Goal: Information Seeking & Learning: Find specific page/section

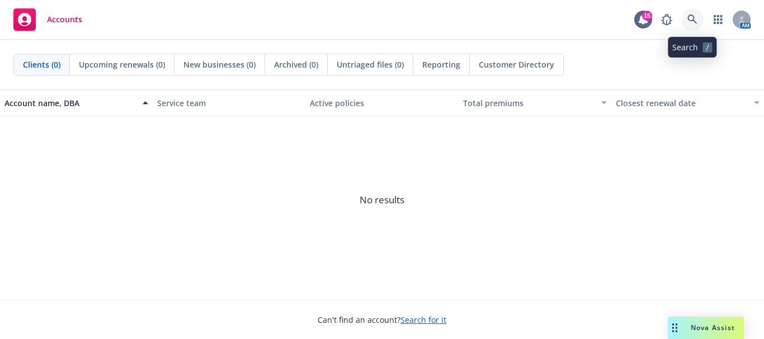
click at [689, 20] on icon at bounding box center [692, 20] width 10 height 10
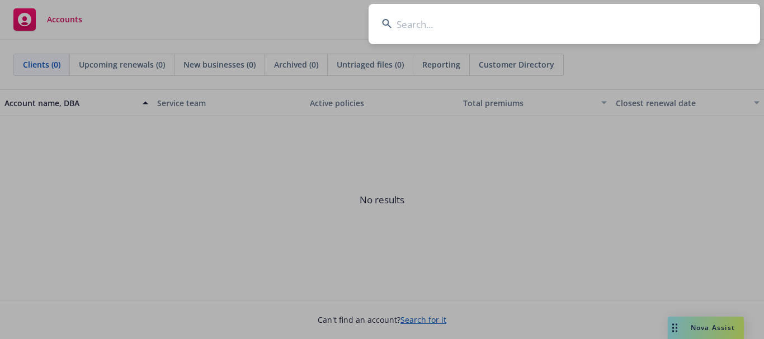
click at [626, 20] on input at bounding box center [563, 24] width 391 height 40
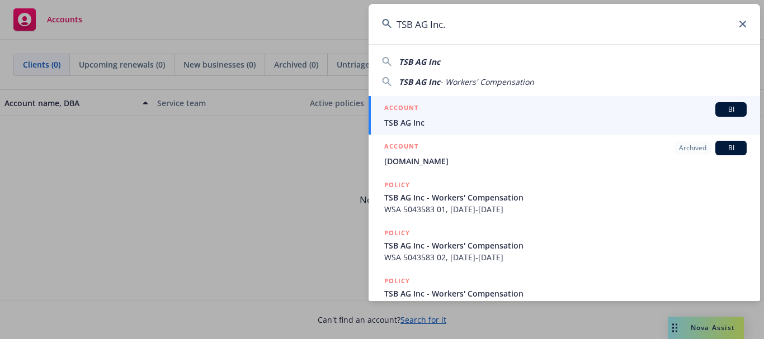
type input "TSB AG Inc."
click at [456, 114] on div "ACCOUNT BI" at bounding box center [565, 109] width 362 height 15
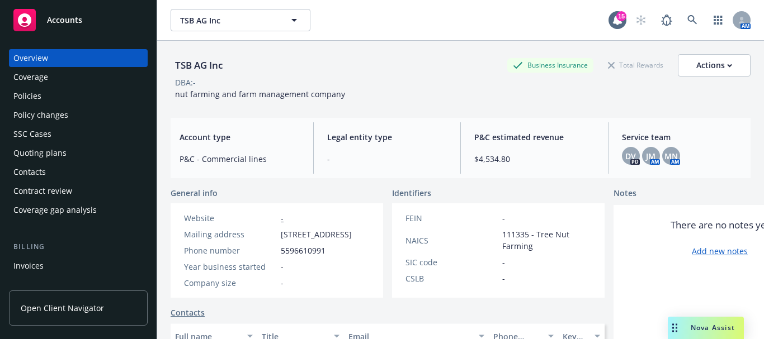
click at [72, 96] on div "Policies" at bounding box center [78, 96] width 130 height 18
click at [74, 96] on div "Policies" at bounding box center [78, 96] width 130 height 18
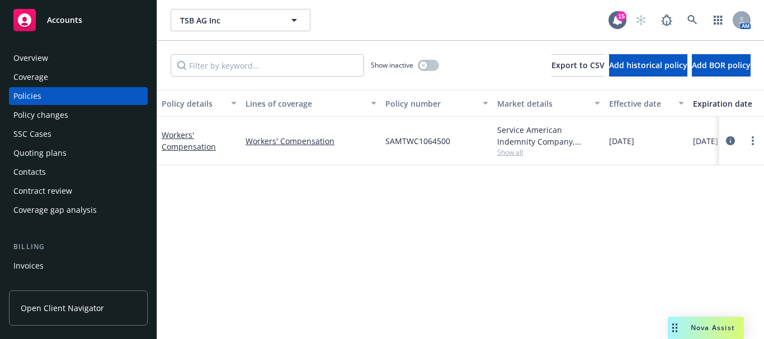
scroll to position [0, 48]
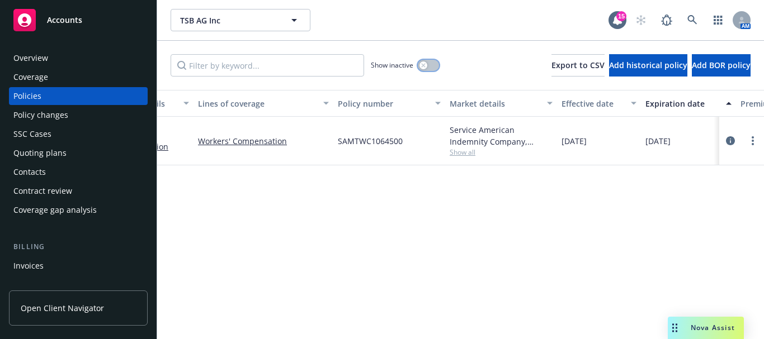
click at [428, 64] on button "button" at bounding box center [428, 65] width 21 height 11
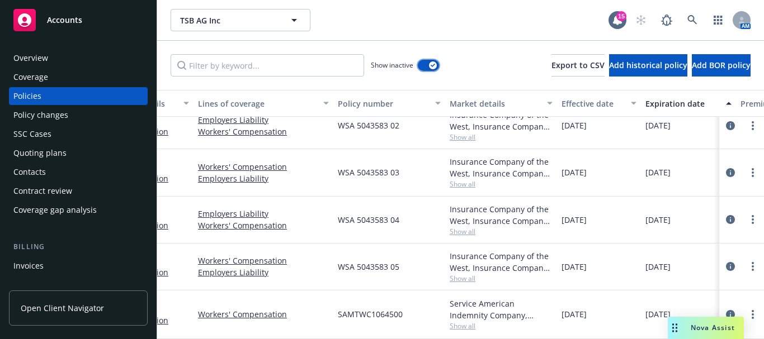
scroll to position [0, 48]
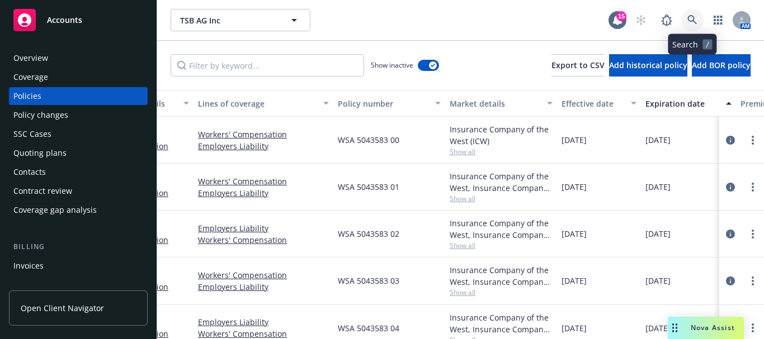
click at [686, 27] on link at bounding box center [692, 20] width 22 height 22
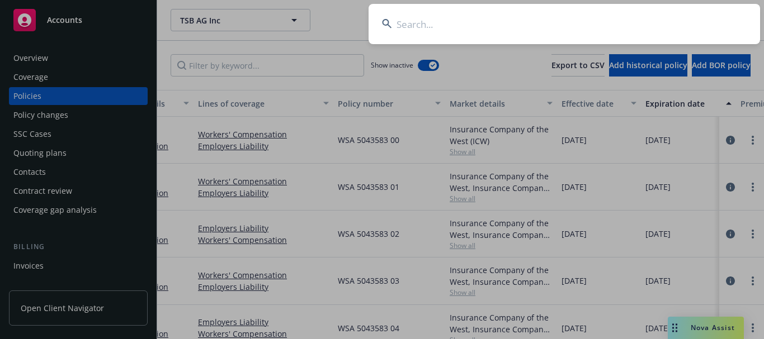
click at [571, 39] on input at bounding box center [563, 24] width 391 height 40
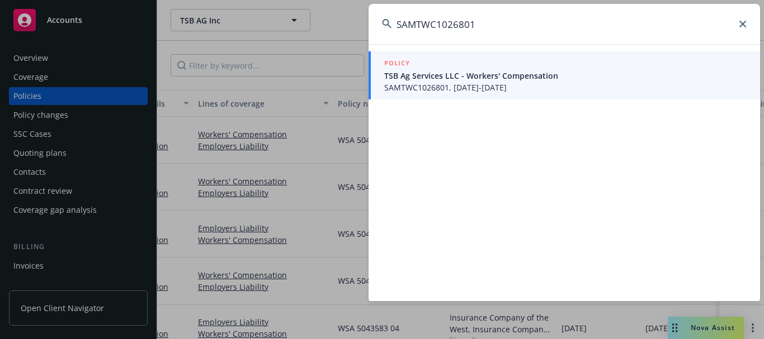
type input "SAMTWC1026801"
click at [452, 73] on span "TSB Ag Services LLC - Workers' Compensation" at bounding box center [565, 76] width 362 height 12
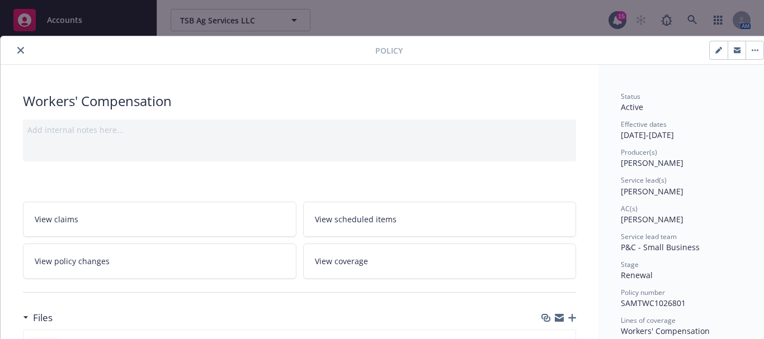
click at [21, 46] on button "close" at bounding box center [20, 50] width 13 height 13
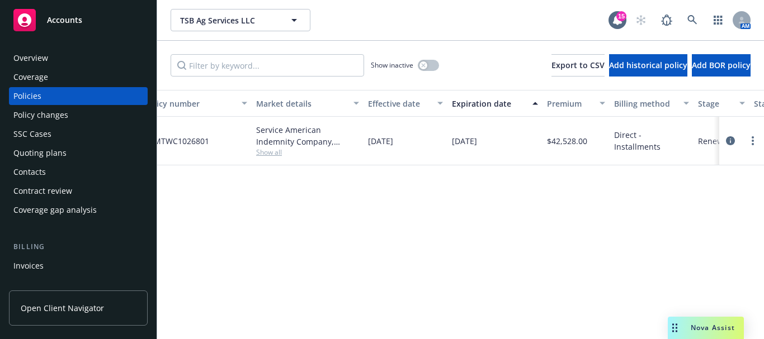
scroll to position [0, 269]
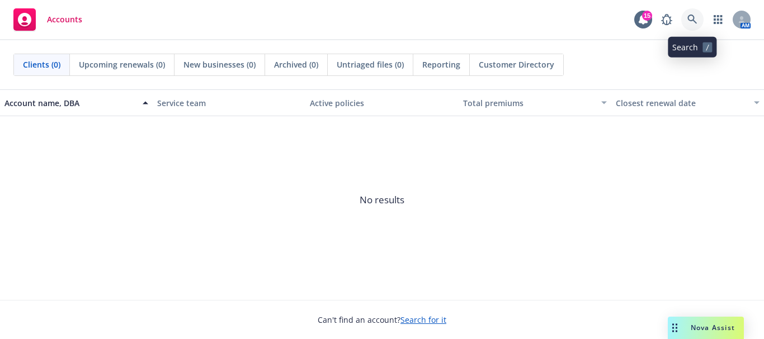
click at [689, 20] on icon at bounding box center [692, 20] width 10 height 10
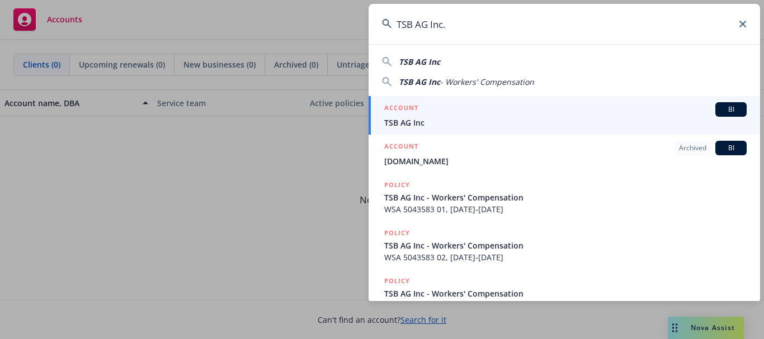
type input "TSB AG Inc."
click at [472, 112] on div "ACCOUNT BI" at bounding box center [565, 109] width 362 height 15
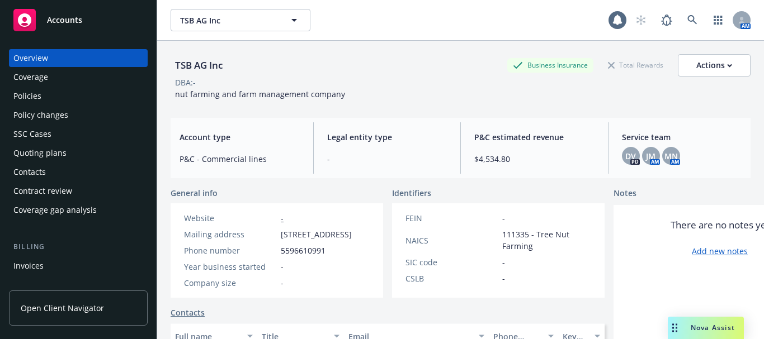
click at [65, 96] on div "Policies" at bounding box center [78, 96] width 130 height 18
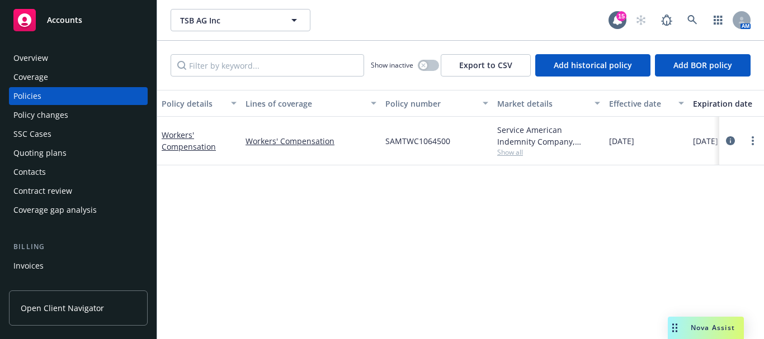
click at [37, 55] on div "Overview" at bounding box center [30, 58] width 35 height 18
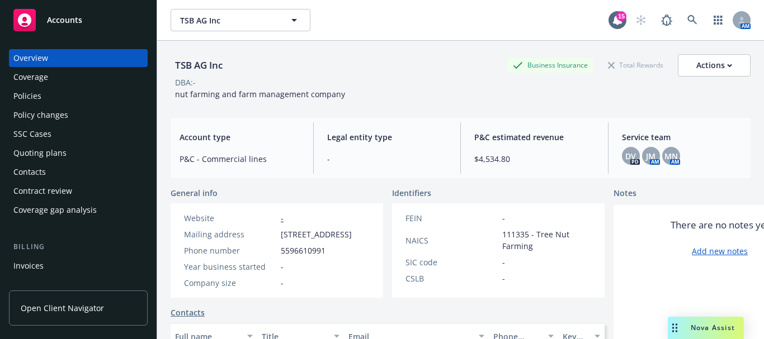
click at [51, 97] on div "Policies" at bounding box center [78, 96] width 130 height 18
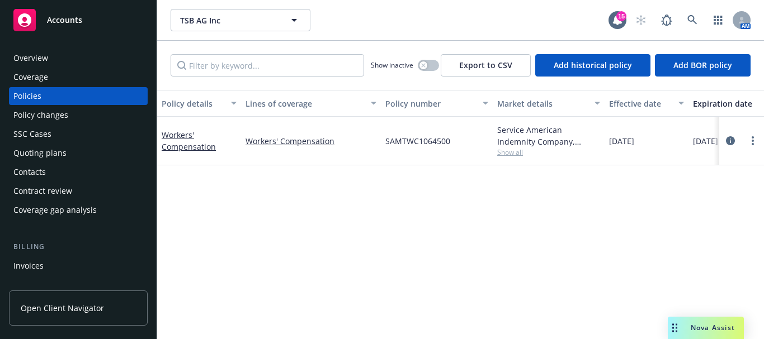
click at [64, 59] on div "Overview" at bounding box center [78, 58] width 130 height 18
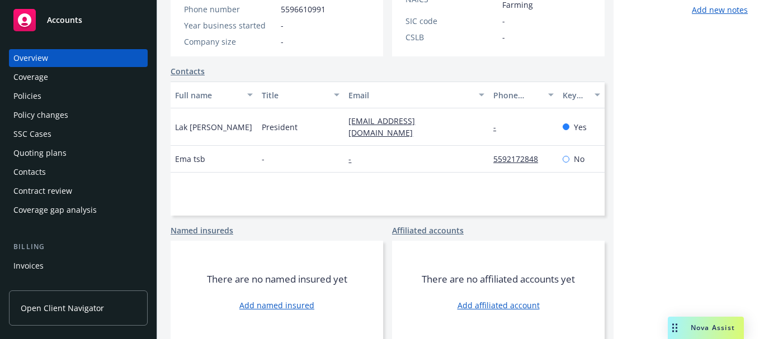
scroll to position [277, 0]
